Goal: Task Accomplishment & Management: Use online tool/utility

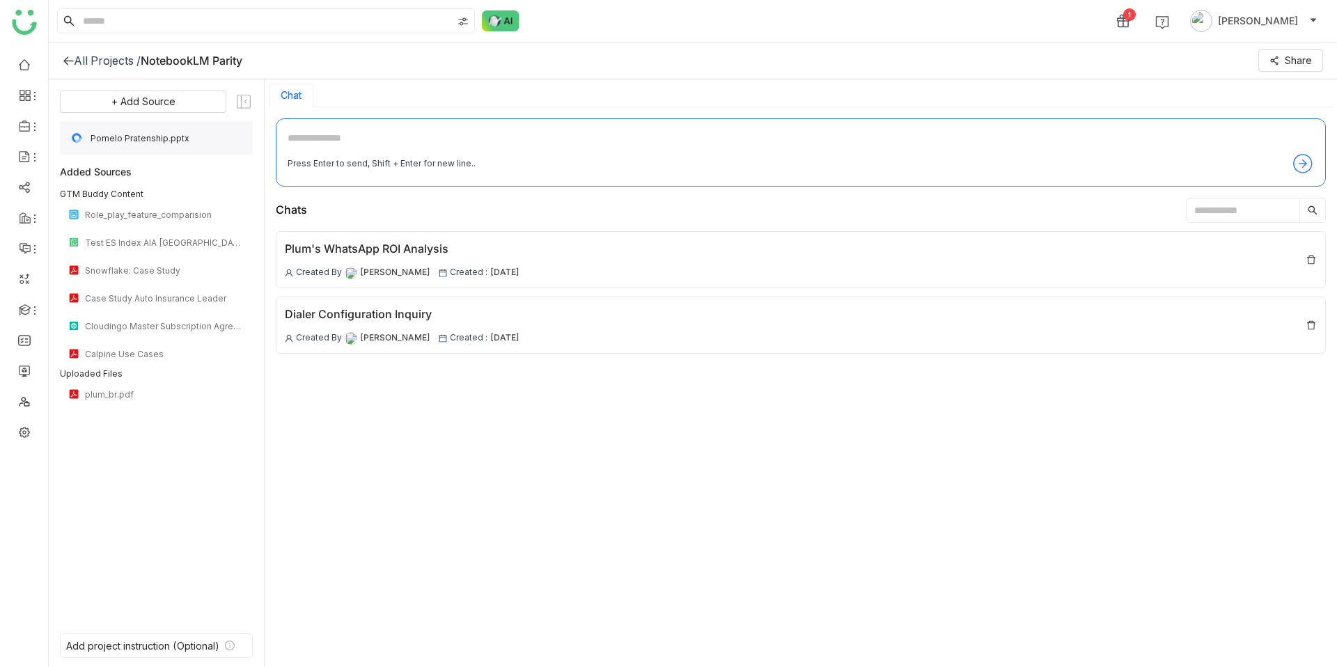
click at [219, 133] on span "Pomelo Pratenship.pptx" at bounding box center [168, 138] width 154 height 10
click at [167, 139] on span "Pomelo Pratenship.pptx" at bounding box center [168, 138] width 154 height 10
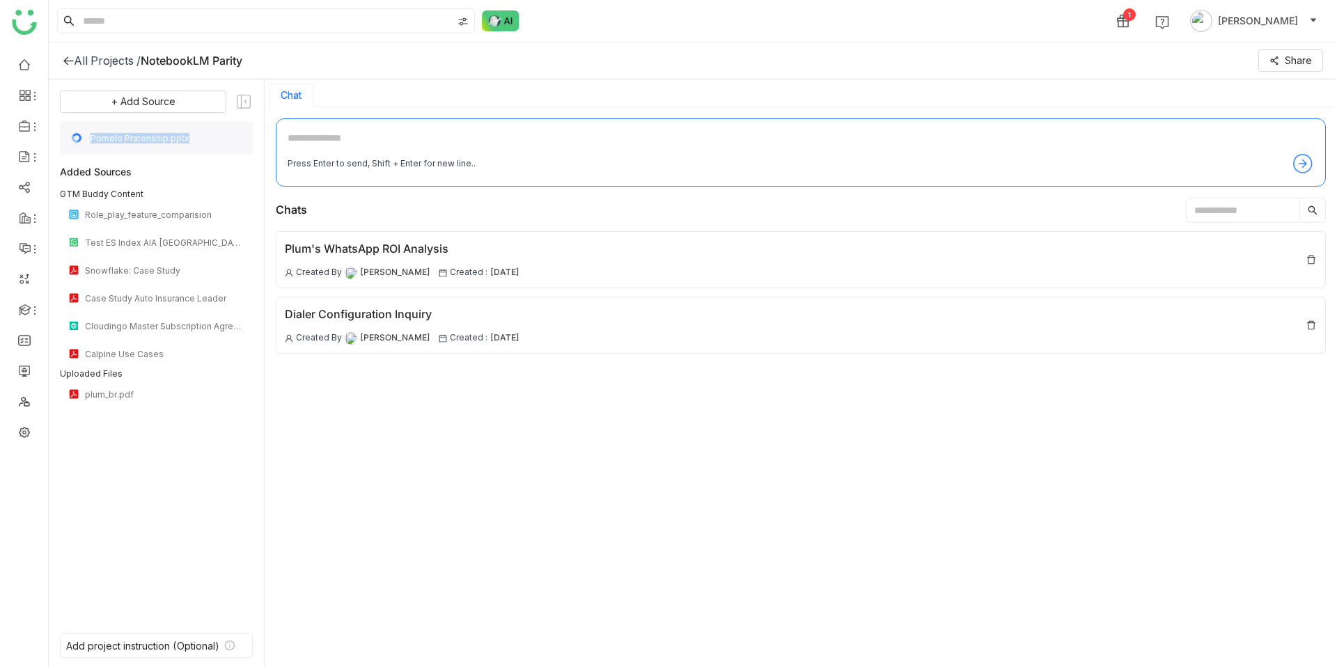
click at [109, 145] on div "Pomelo Pratenship.pptx" at bounding box center [156, 137] width 193 height 33
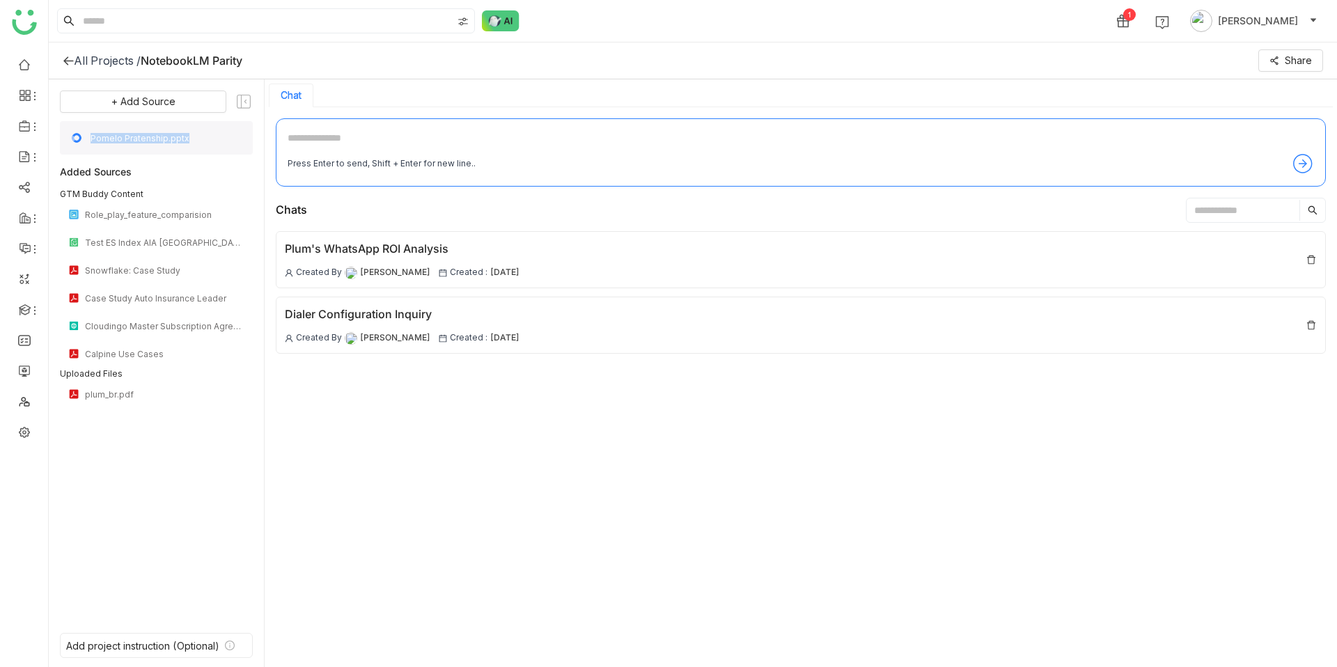
click at [109, 145] on div "Pomelo Pratenship.pptx" at bounding box center [156, 137] width 193 height 33
click at [102, 501] on div "+ Add Source Pomelo Pratenship.pptx Added Sources GTM Buddy Content Role_play_f…" at bounding box center [156, 354] width 193 height 526
click at [126, 134] on span "Pomelo Pratenship.pptx" at bounding box center [168, 138] width 154 height 10
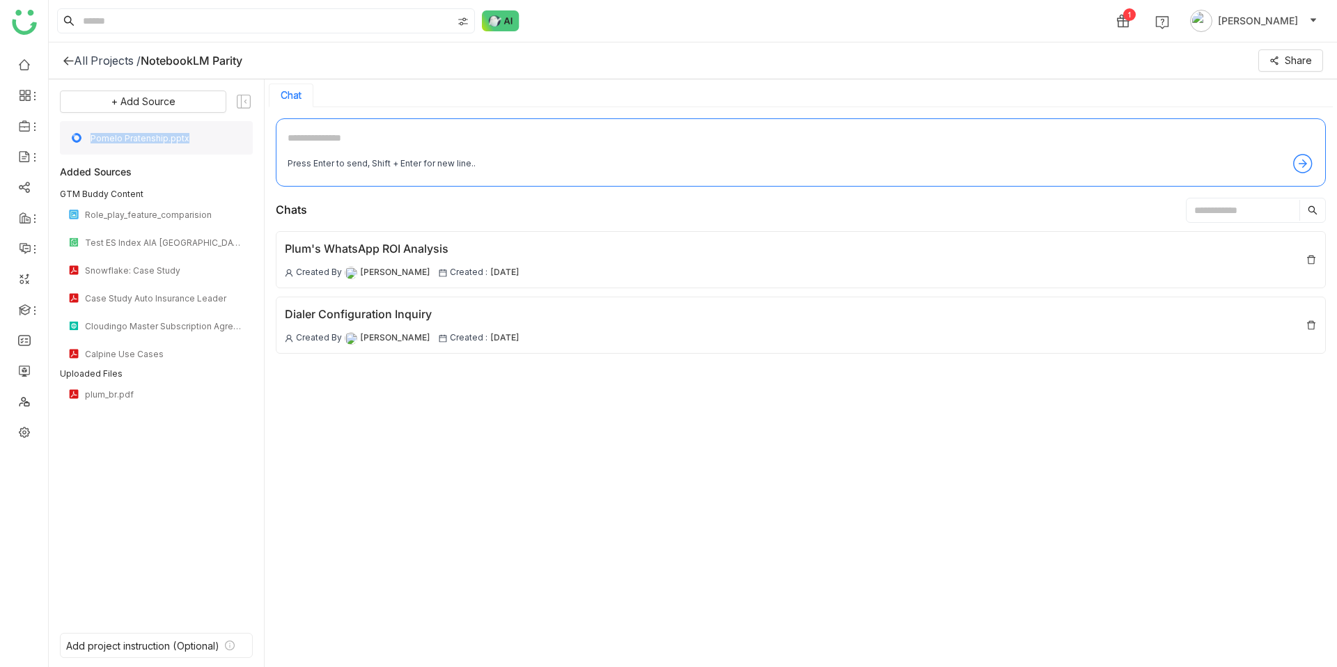
click at [126, 134] on span "Pomelo Pratenship.pptx" at bounding box center [168, 138] width 154 height 10
click at [156, 580] on div "+ Add Source Pomelo Pratenship.pptx Added Sources GTM Buddy Content Role_play_f…" at bounding box center [156, 354] width 193 height 526
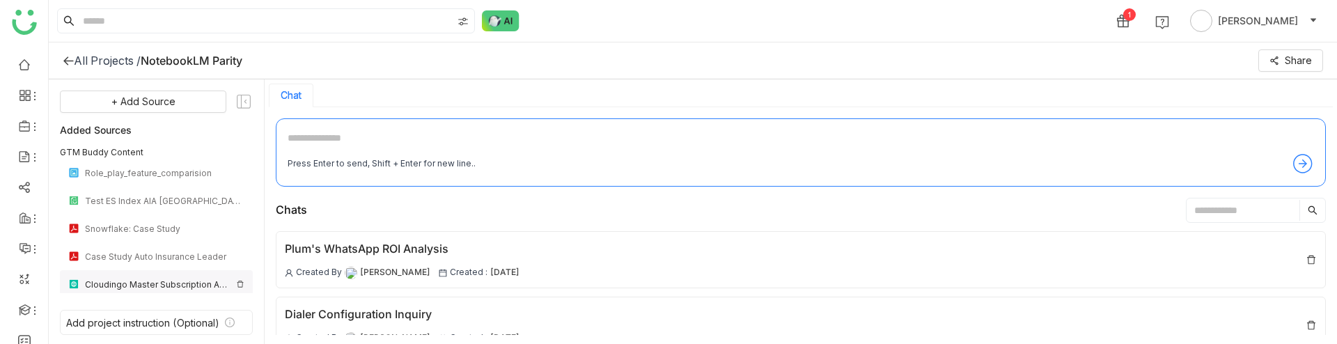
scroll to position [107, 0]
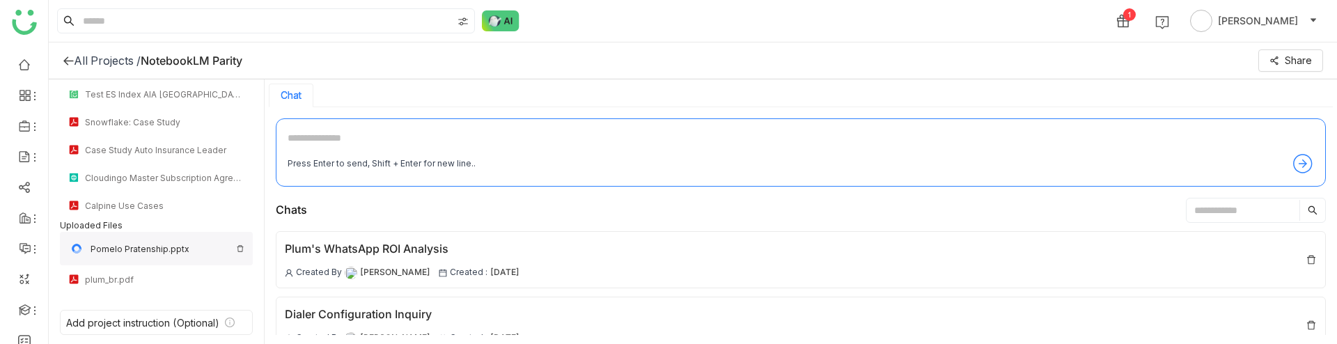
click at [241, 248] on img at bounding box center [240, 248] width 8 height 8
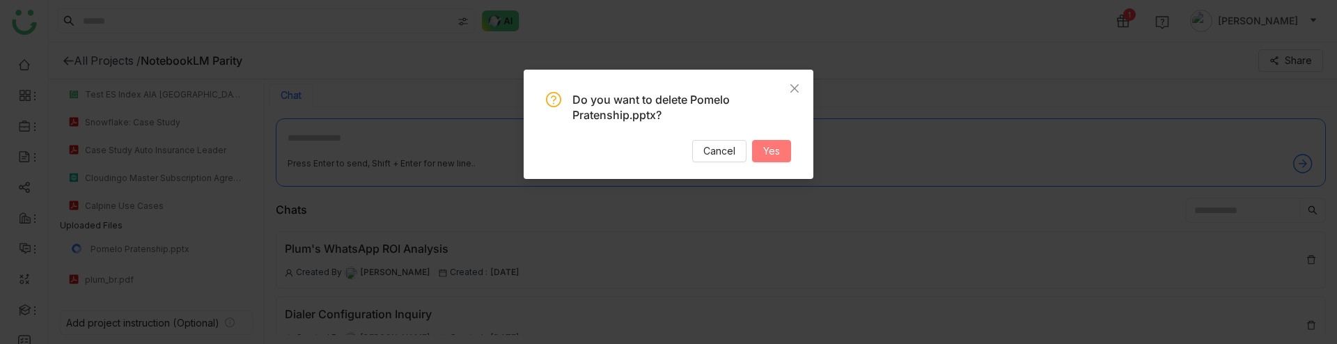
click at [785, 153] on button "Yes" at bounding box center [771, 151] width 39 height 22
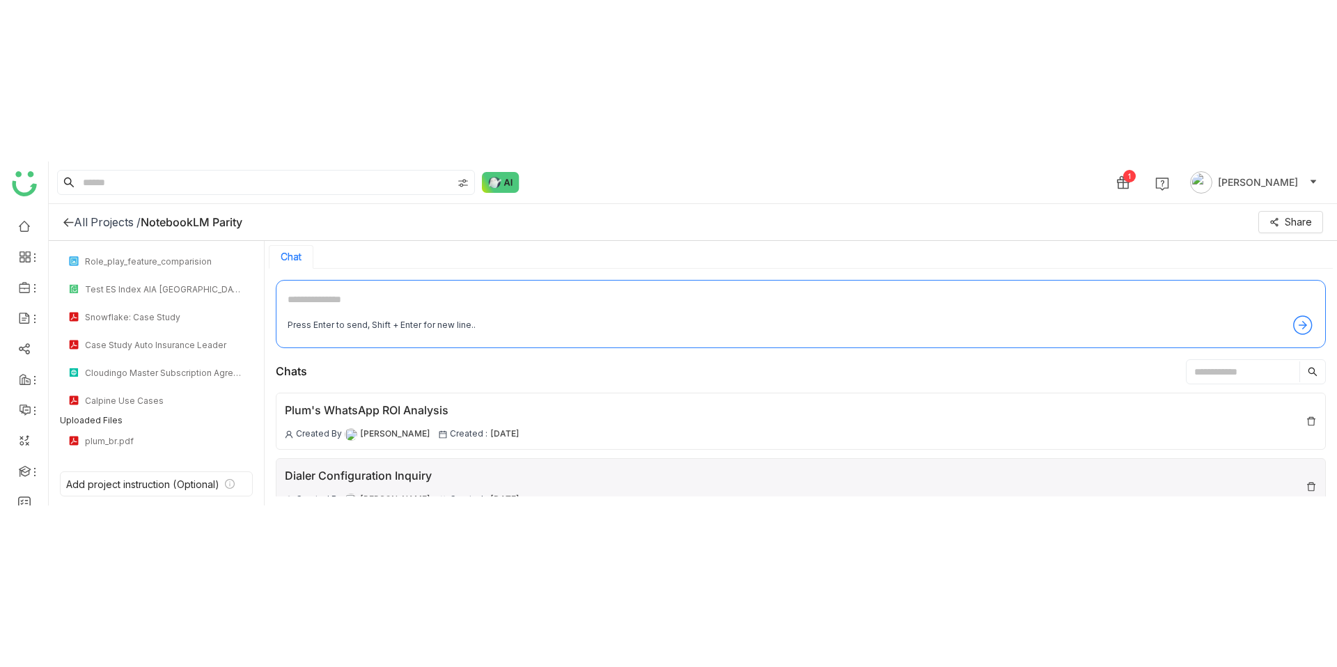
scroll to position [0, 0]
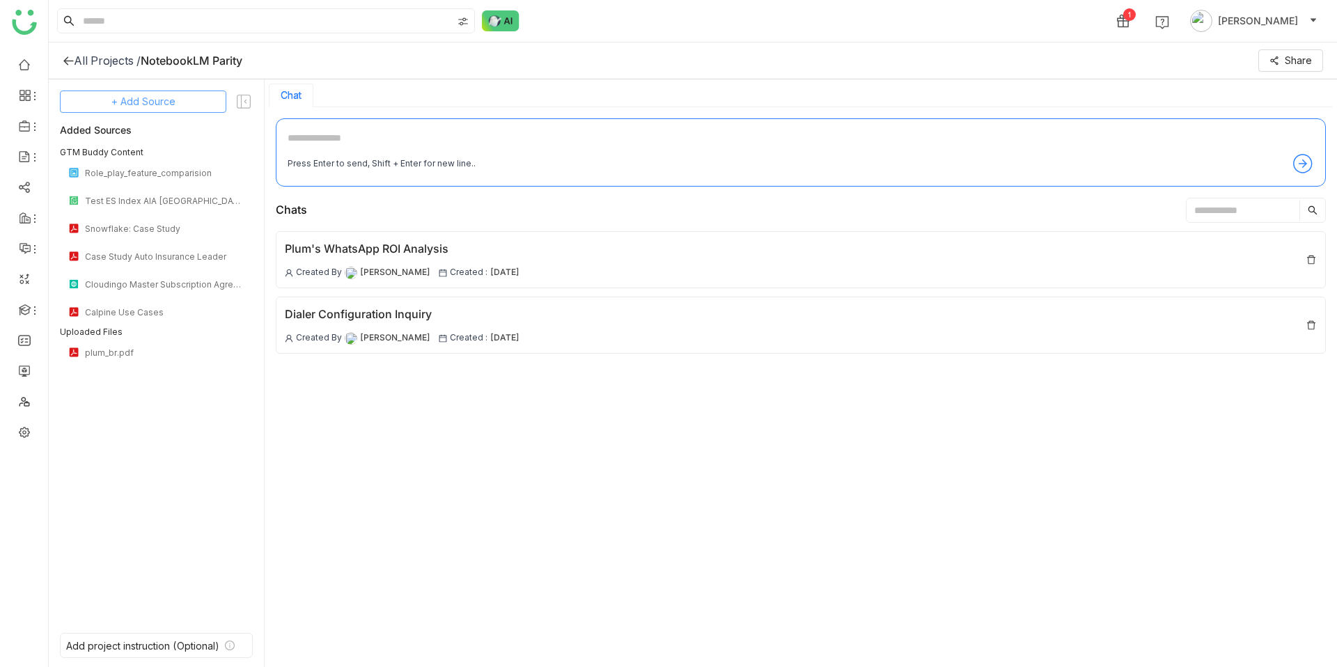
click at [178, 91] on button "+ Add Source" at bounding box center [143, 102] width 166 height 22
click at [178, 136] on span "GTM Buddy Content" at bounding box center [154, 139] width 80 height 13
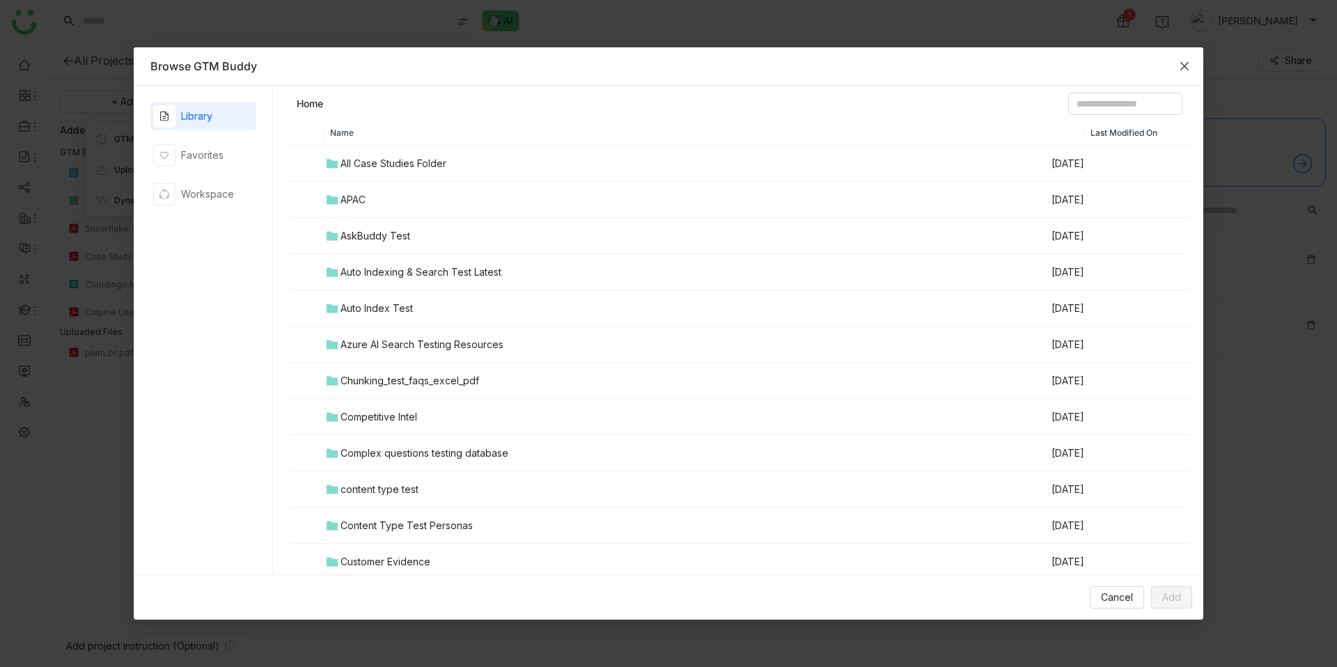
click at [1181, 70] on icon "Close" at bounding box center [1184, 66] width 11 height 11
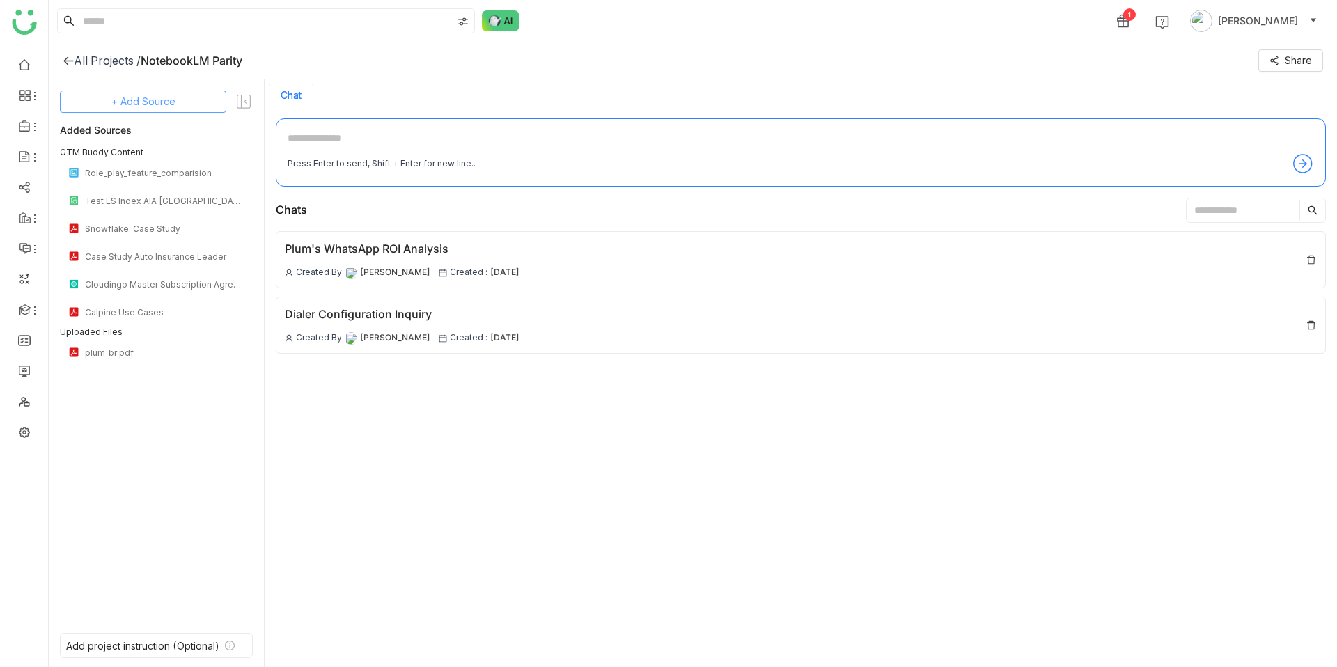
click at [152, 110] on button "+ Add Source" at bounding box center [143, 102] width 166 height 22
click at [160, 173] on span "Upload from Computer" at bounding box center [152, 170] width 91 height 13
